Goal: Information Seeking & Learning: Learn about a topic

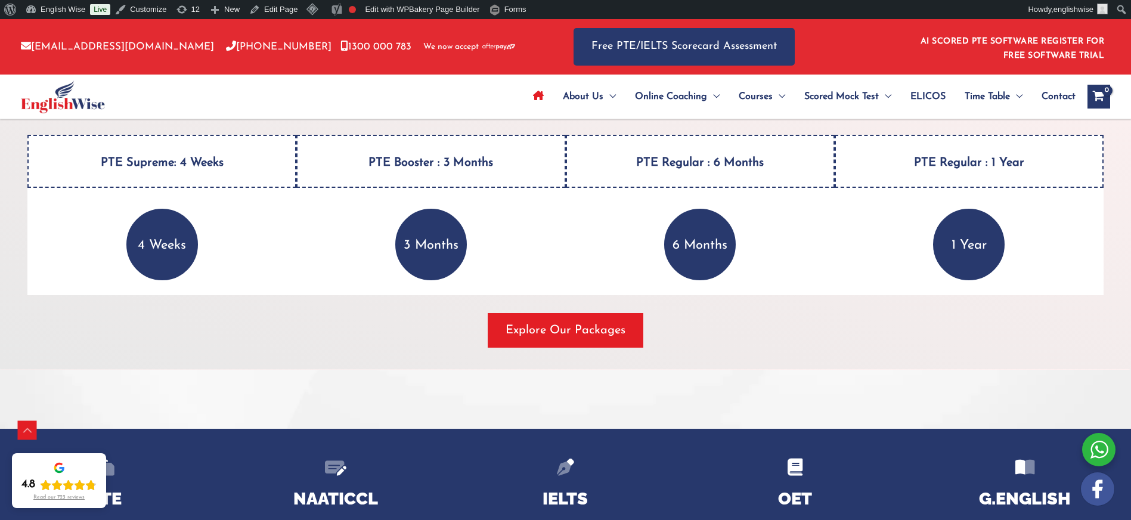
scroll to position [1627, 0]
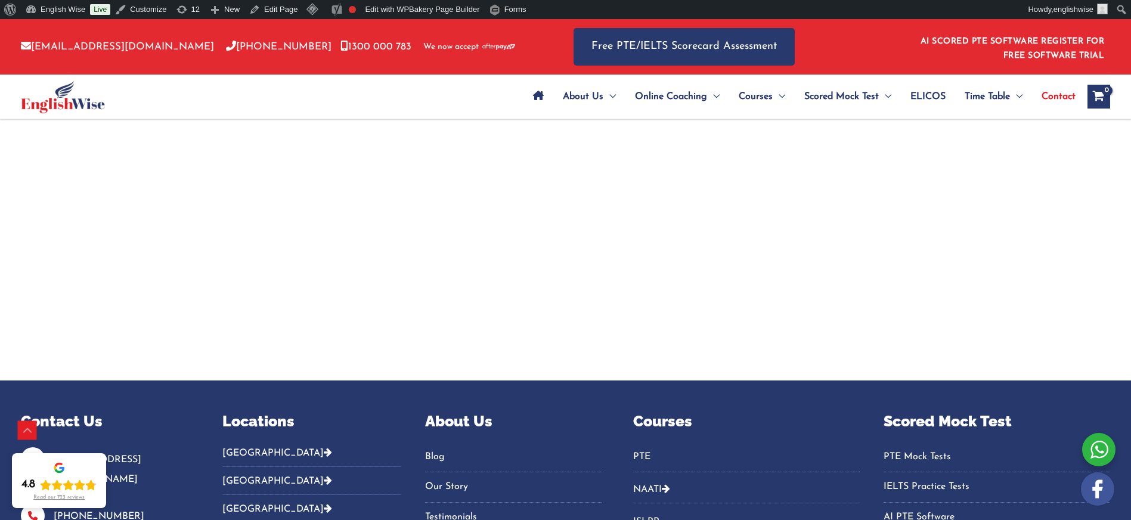
scroll to position [2733, 0]
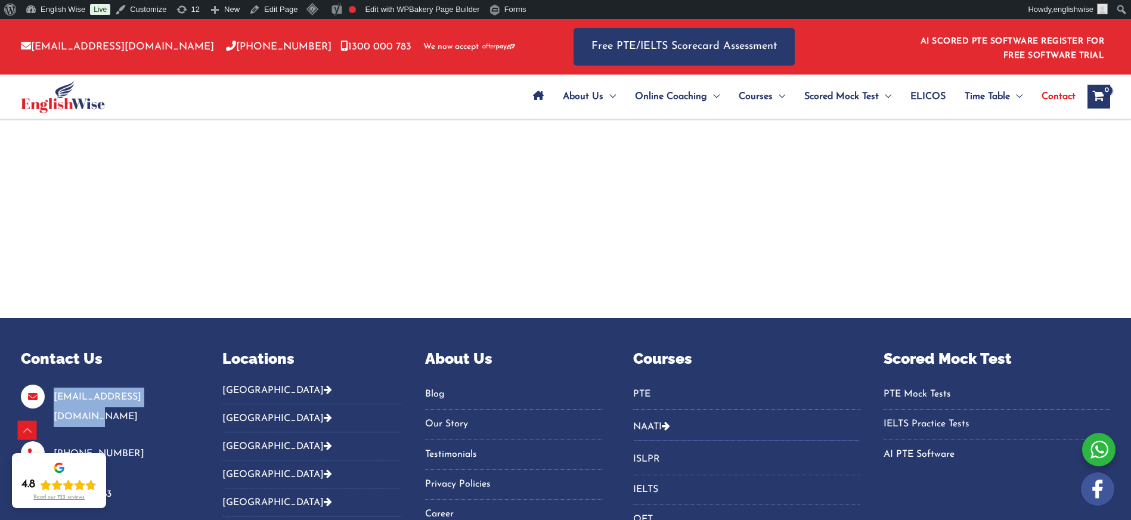
drag, startPoint x: 166, startPoint y: 318, endPoint x: 41, endPoint y: 318, distance: 125.8
click at [41, 387] on p "[EMAIL_ADDRESS][DOMAIN_NAME]" at bounding box center [107, 407] width 172 height 40
click at [142, 384] on div "info@englishwise.com.au 02-8628-7293 1300 000 783" at bounding box center [107, 445] width 172 height 123
drag, startPoint x: 113, startPoint y: 358, endPoint x: 51, endPoint y: 359, distance: 62.6
click at [51, 444] on p "[PHONE_NUMBER]" at bounding box center [107, 456] width 172 height 24
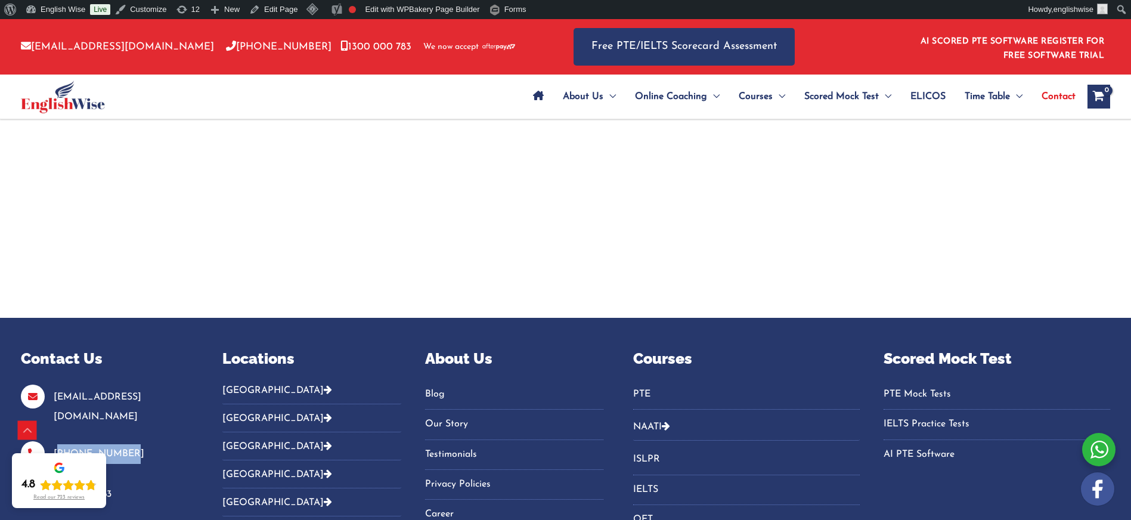
copy link "[PHONE_NUMBER]"
drag, startPoint x: 145, startPoint y: 423, endPoint x: 136, endPoint y: 417, distance: 11.6
click at [146, 423] on div "Contact Us info@englishwise.com.au 02-8628-7293 1300 000 783" at bounding box center [107, 448] width 172 height 201
drag, startPoint x: 119, startPoint y: 398, endPoint x: 42, endPoint y: 399, distance: 77.5
click at [42, 485] on p "1300 000 783" at bounding box center [107, 497] width 172 height 24
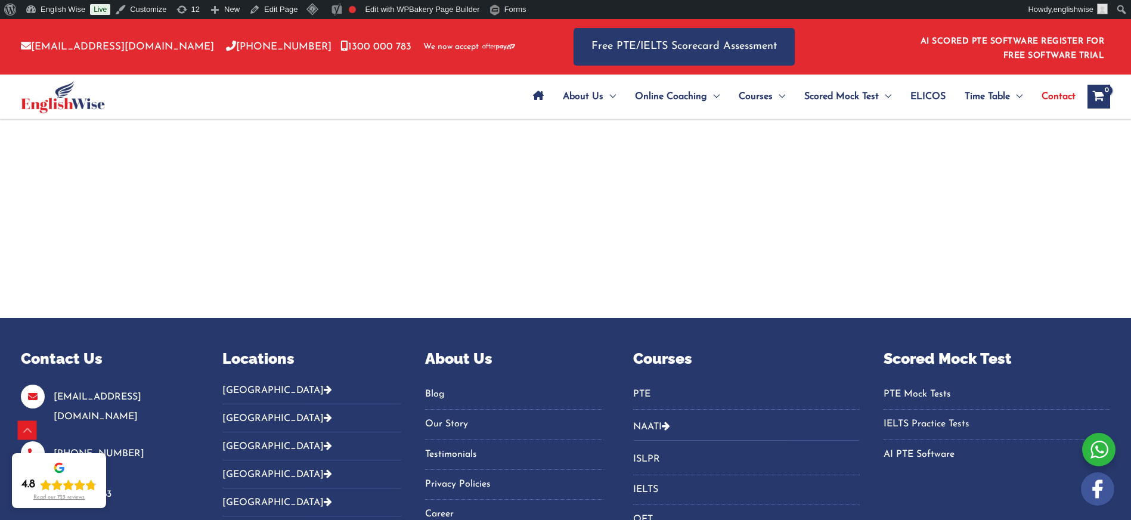
copy p "1300 000 783"
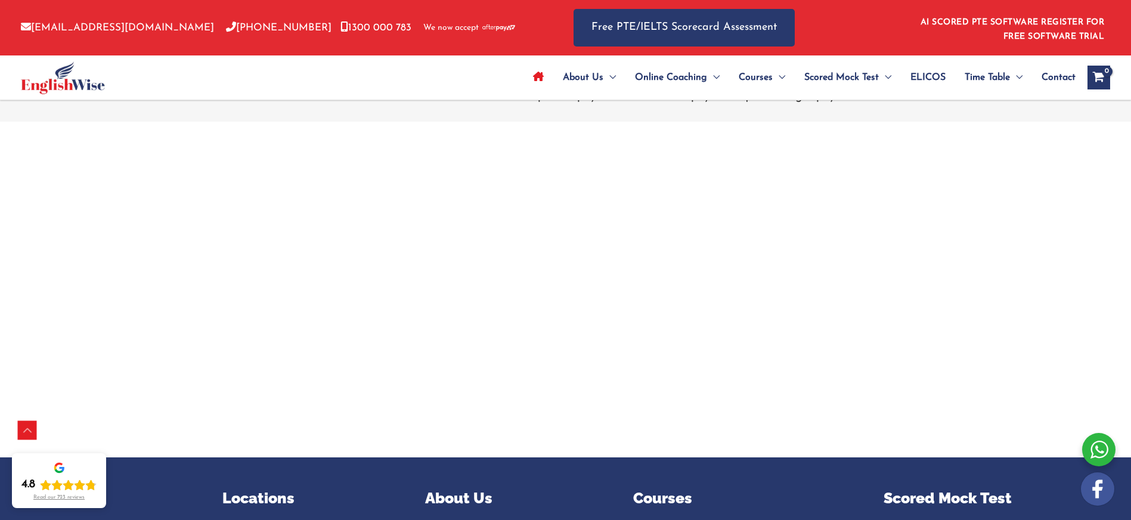
scroll to position [4172, 0]
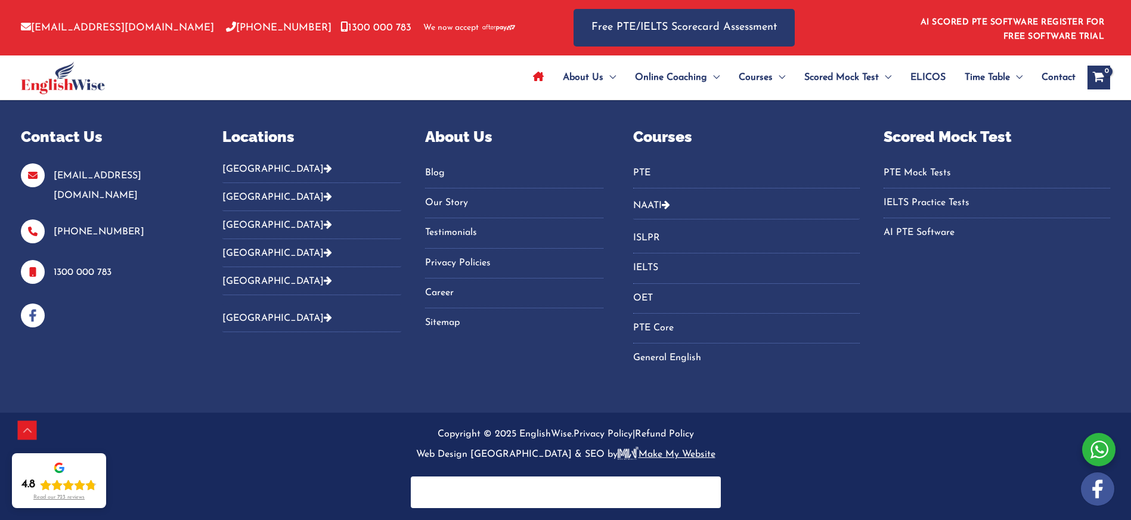
click at [182, 185] on p "[EMAIL_ADDRESS][DOMAIN_NAME]" at bounding box center [107, 186] width 172 height 40
drag, startPoint x: 147, startPoint y: 176, endPoint x: 52, endPoint y: 175, distance: 95.4
click at [52, 175] on p "[EMAIL_ADDRESS][DOMAIN_NAME]" at bounding box center [107, 186] width 172 height 40
copy link "[EMAIL_ADDRESS][DOMAIN_NAME]"
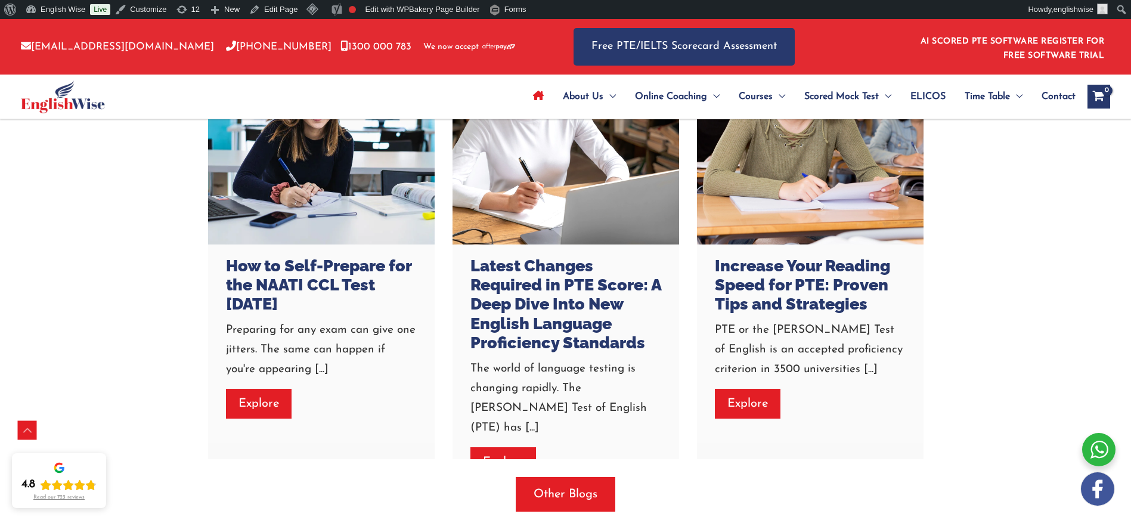
scroll to position [3283, 0]
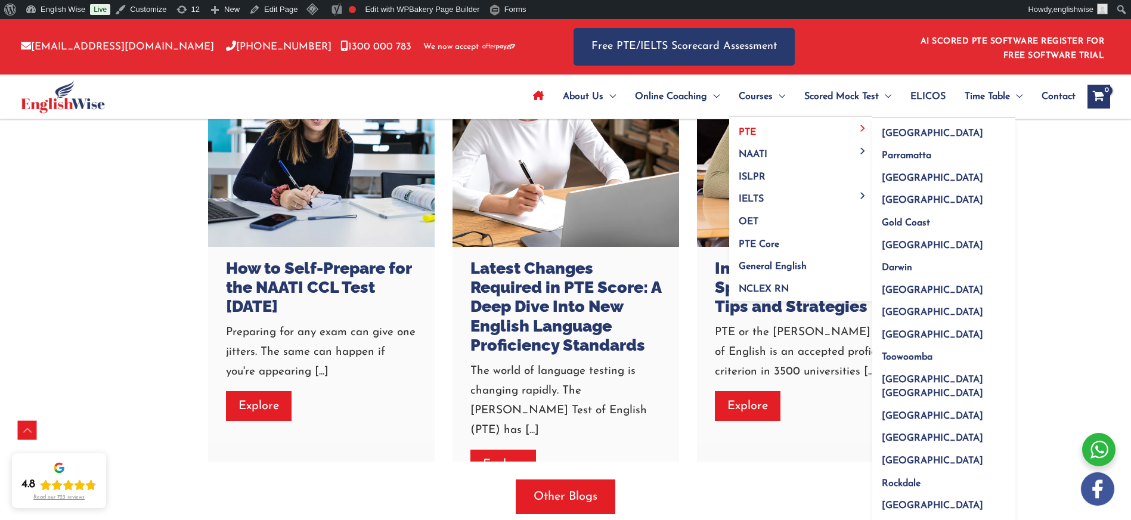
click at [751, 134] on span "PTE" at bounding box center [747, 133] width 17 height 10
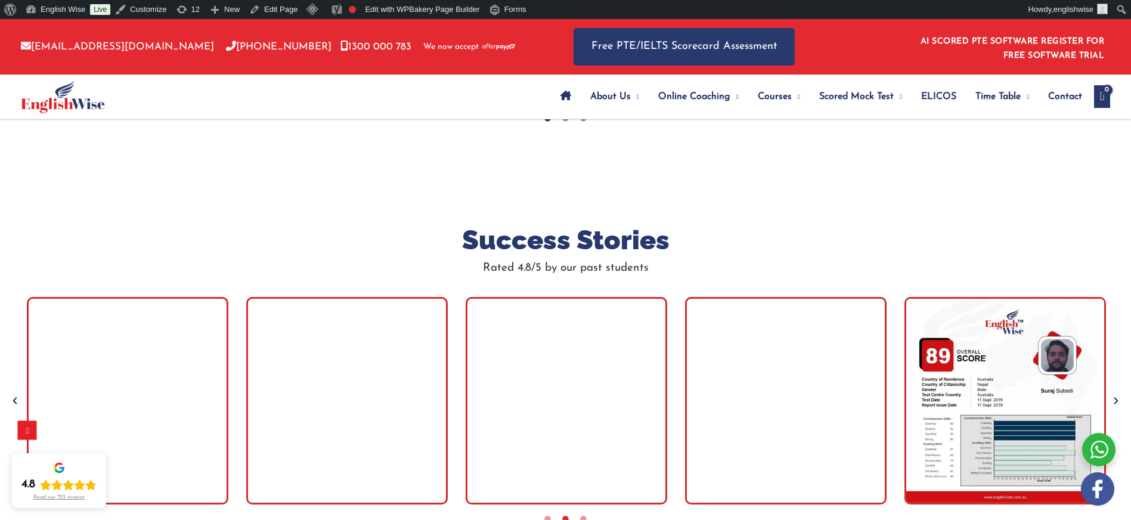
scroll to position [3679, 0]
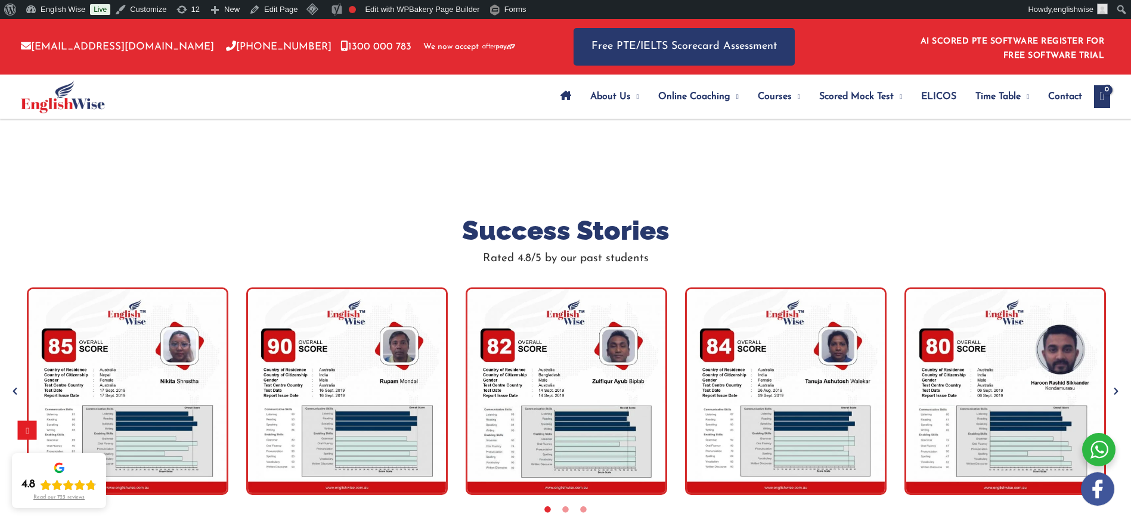
click at [1114, 385] on icon "Next" at bounding box center [1116, 391] width 12 height 12
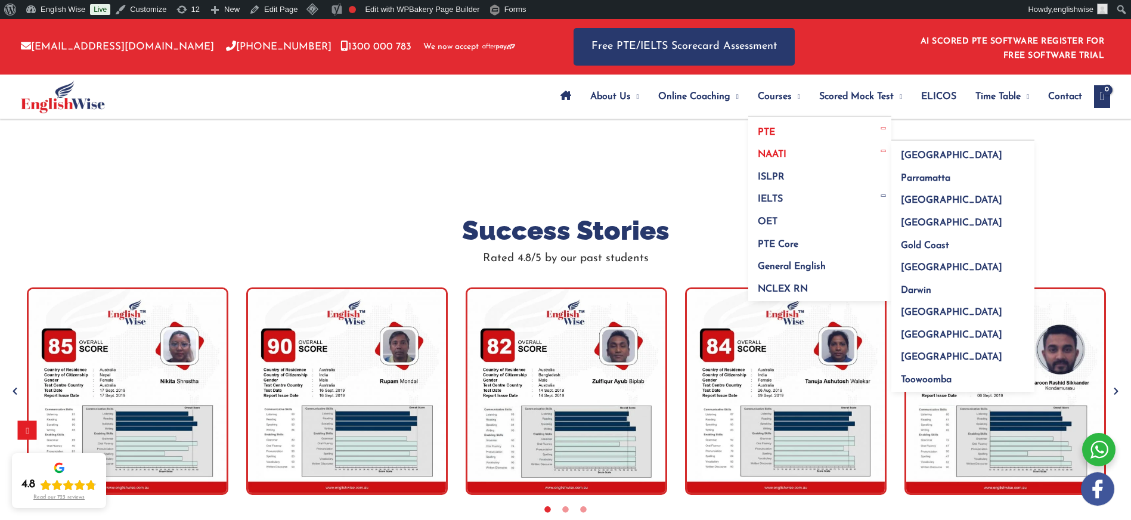
click at [758, 150] on span "NAATI" at bounding box center [772, 155] width 29 height 10
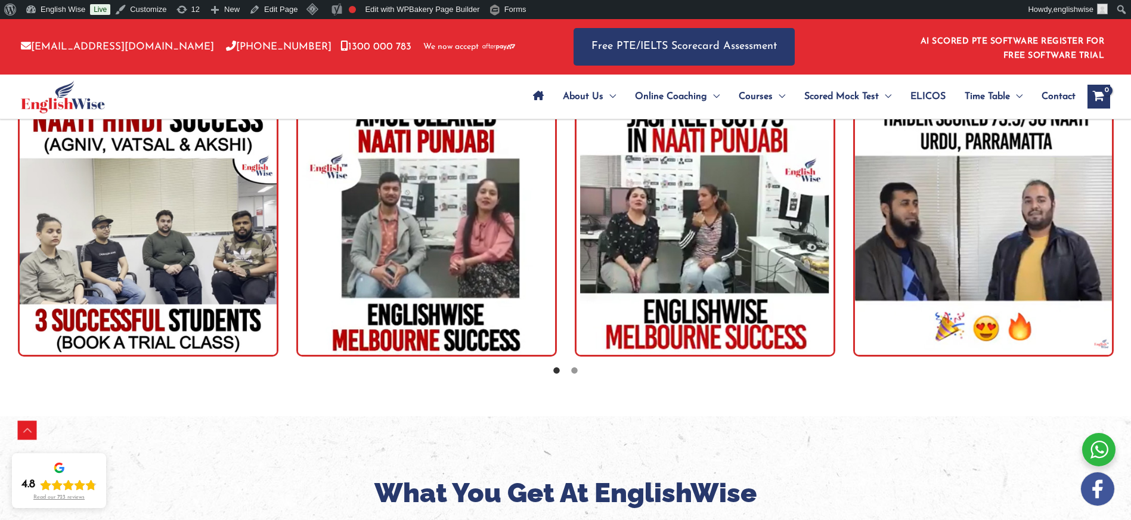
scroll to position [2063, 0]
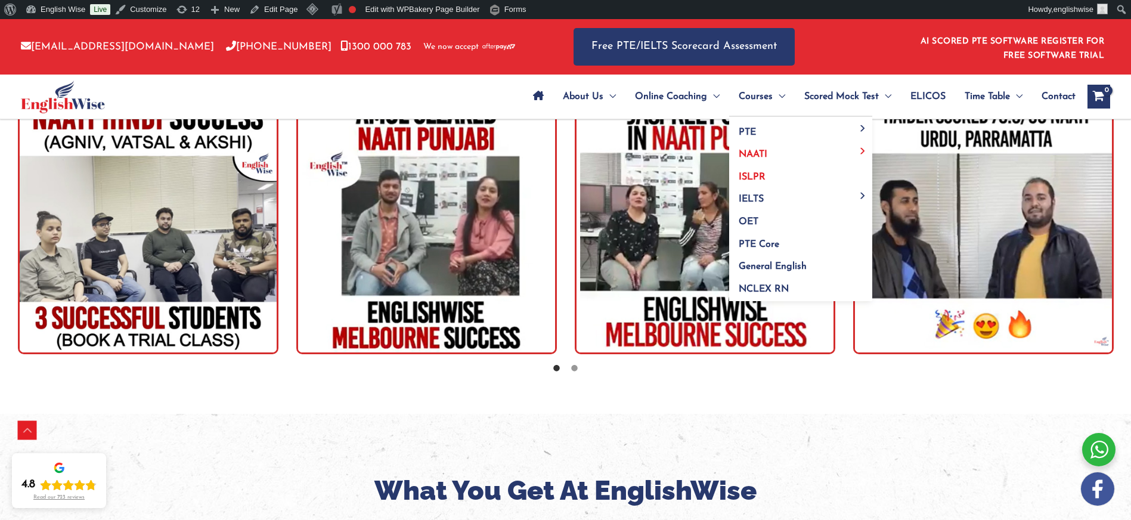
click at [745, 178] on span "ISLPR" at bounding box center [752, 177] width 27 height 10
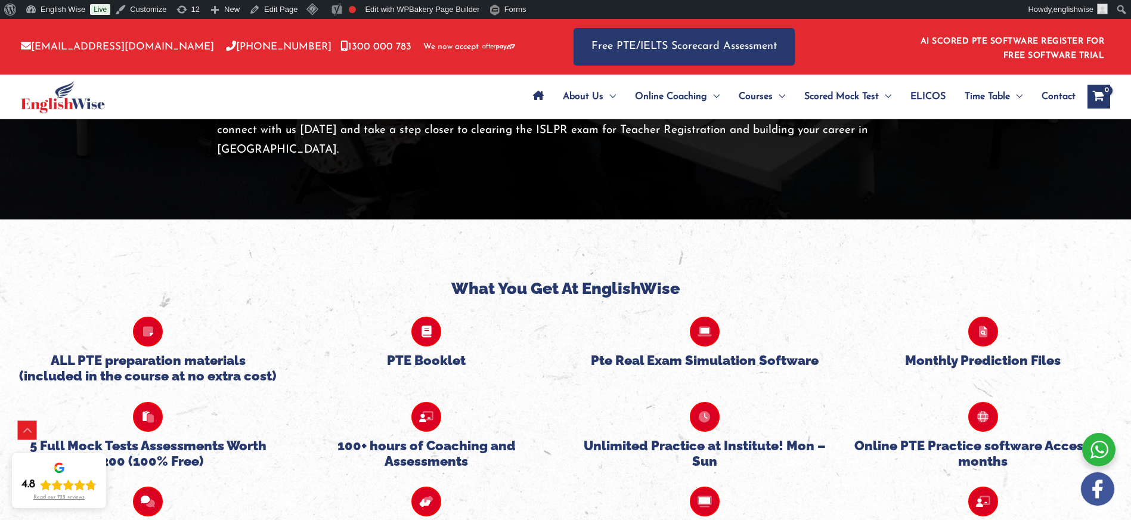
scroll to position [2462, 0]
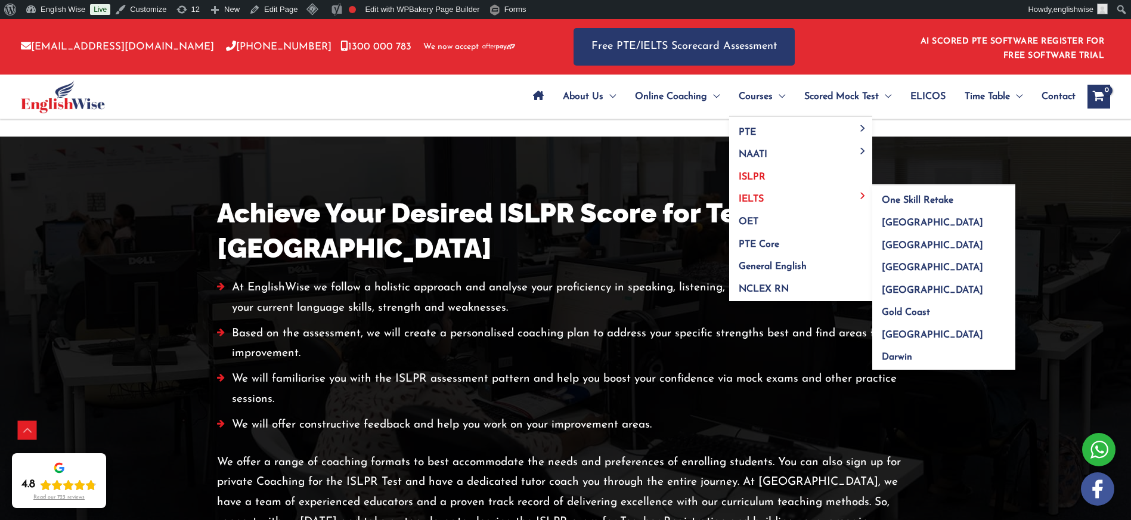
click at [758, 196] on span "IELTS" at bounding box center [751, 199] width 25 height 10
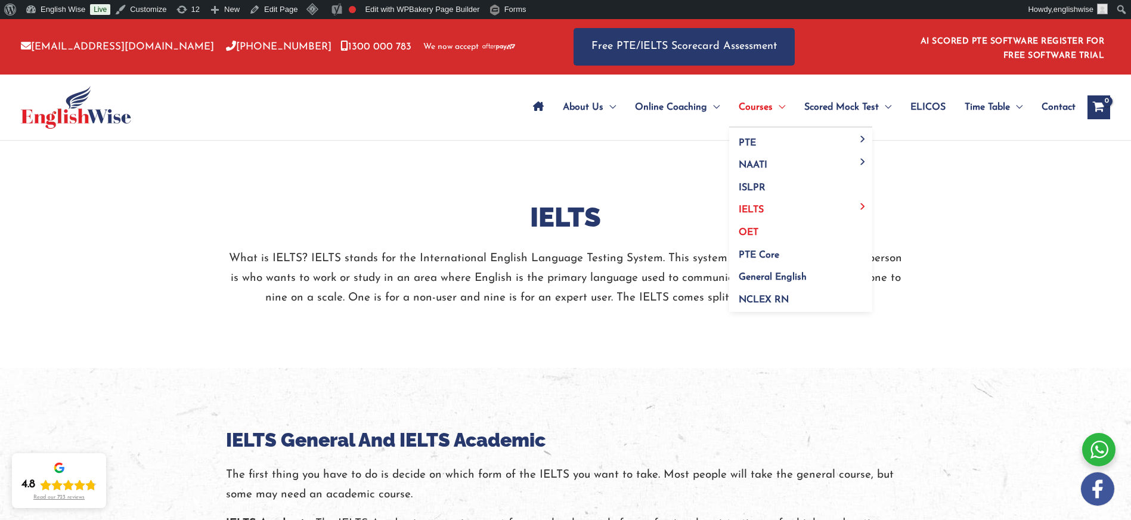
click at [743, 232] on span "OET" at bounding box center [749, 233] width 20 height 10
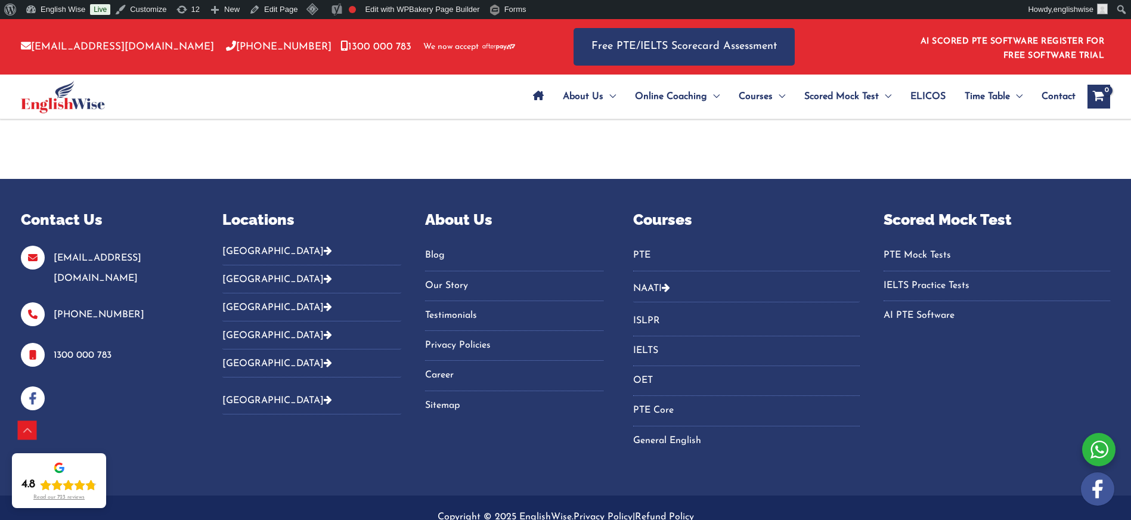
scroll to position [5197, 0]
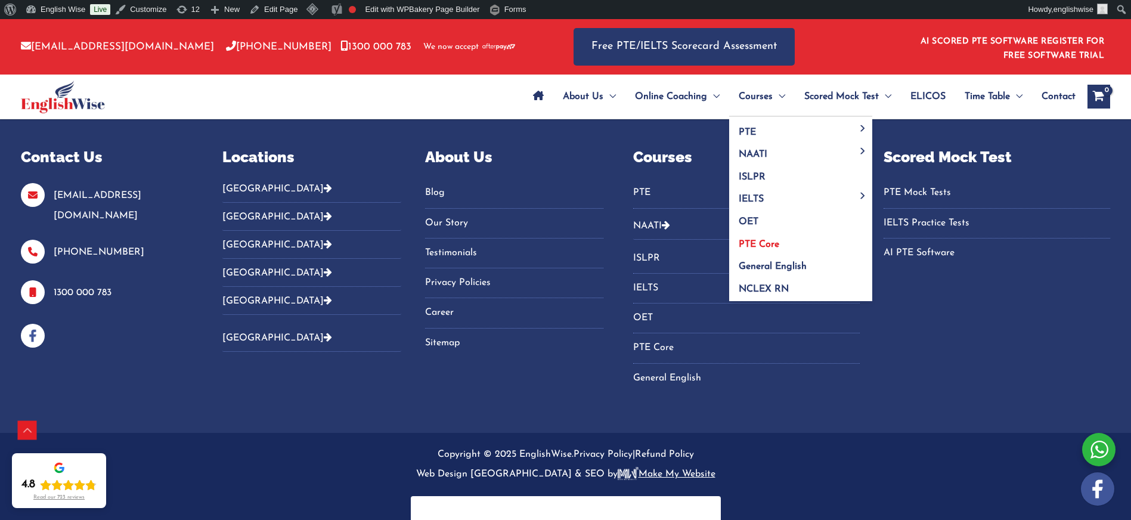
click at [746, 248] on link "PTE Core" at bounding box center [800, 240] width 143 height 23
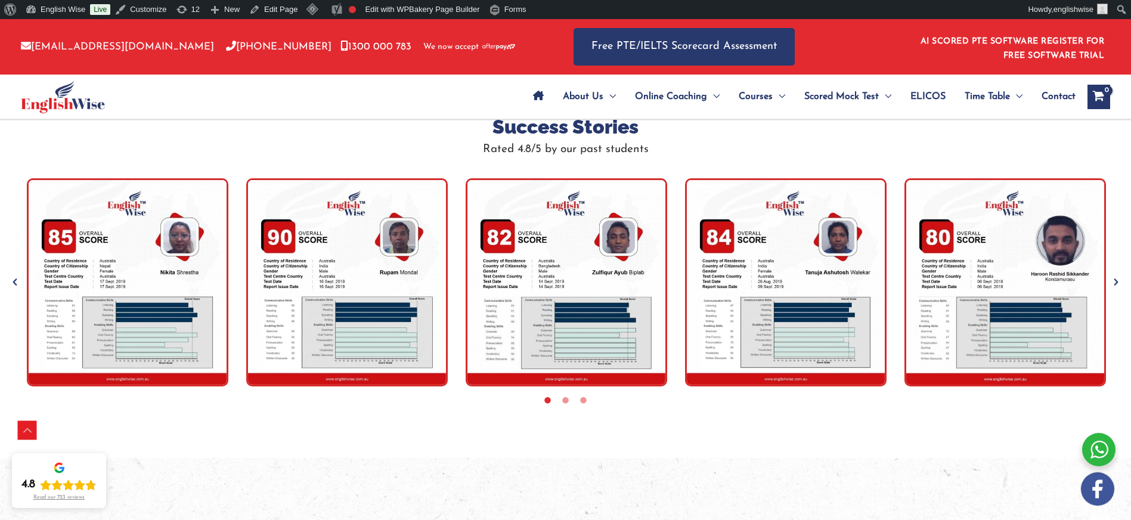
scroll to position [3636, 0]
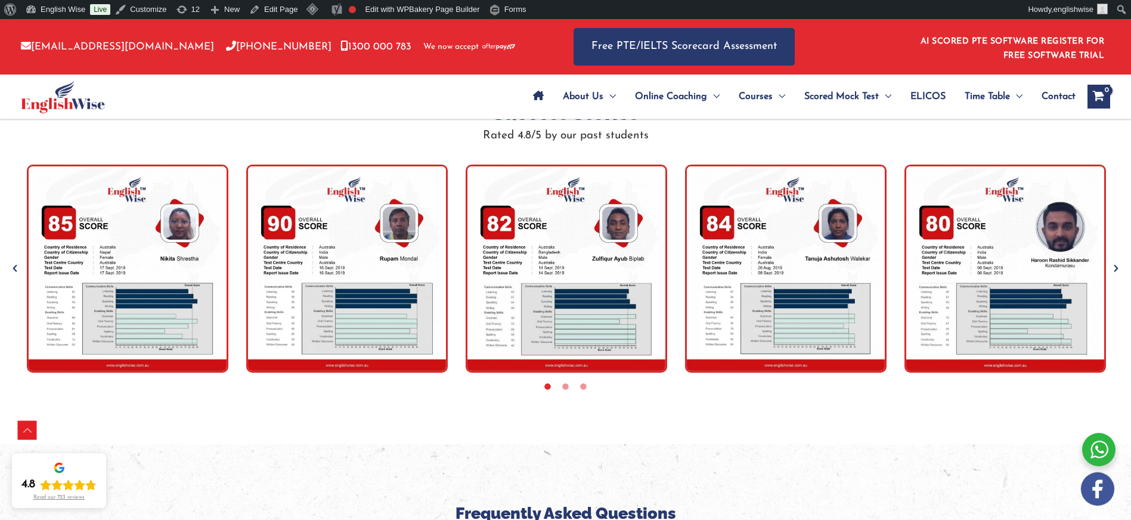
click at [1119, 267] on icon "Next" at bounding box center [1116, 268] width 12 height 12
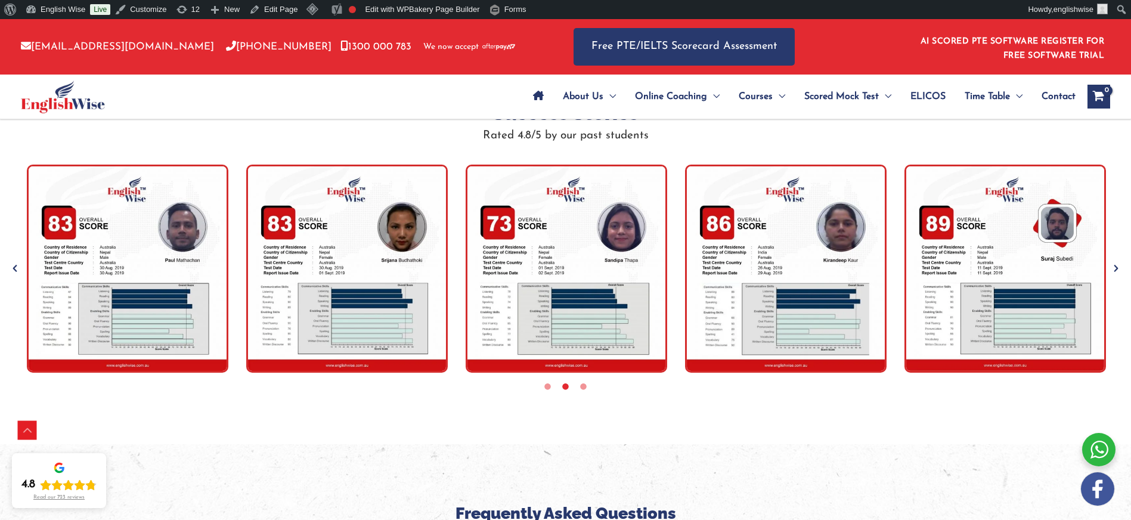
click at [1115, 271] on icon "Next" at bounding box center [1116, 268] width 12 height 12
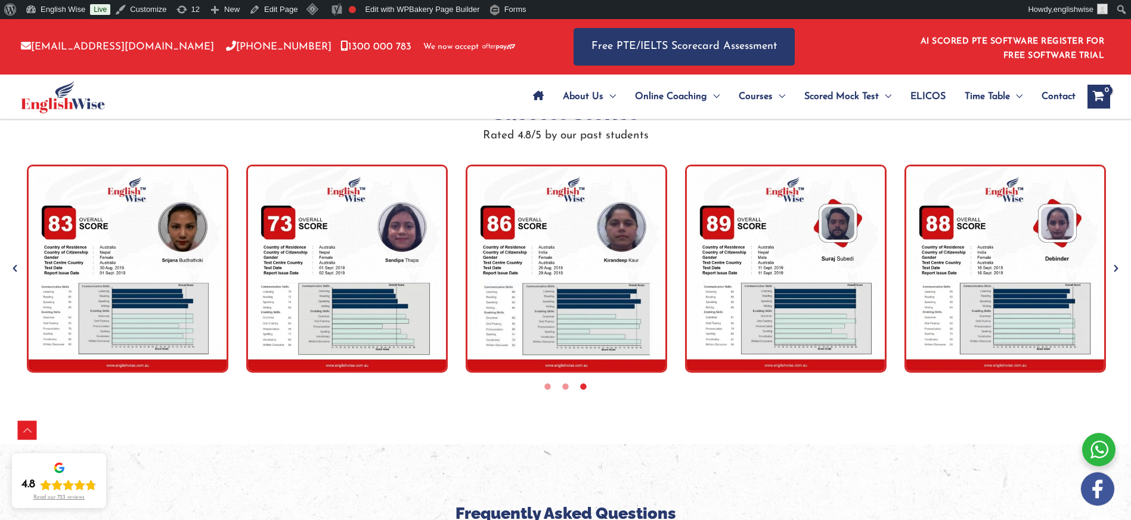
click at [1118, 265] on icon "Next" at bounding box center [1116, 268] width 12 height 12
